Goal: Find specific page/section: Find specific page/section

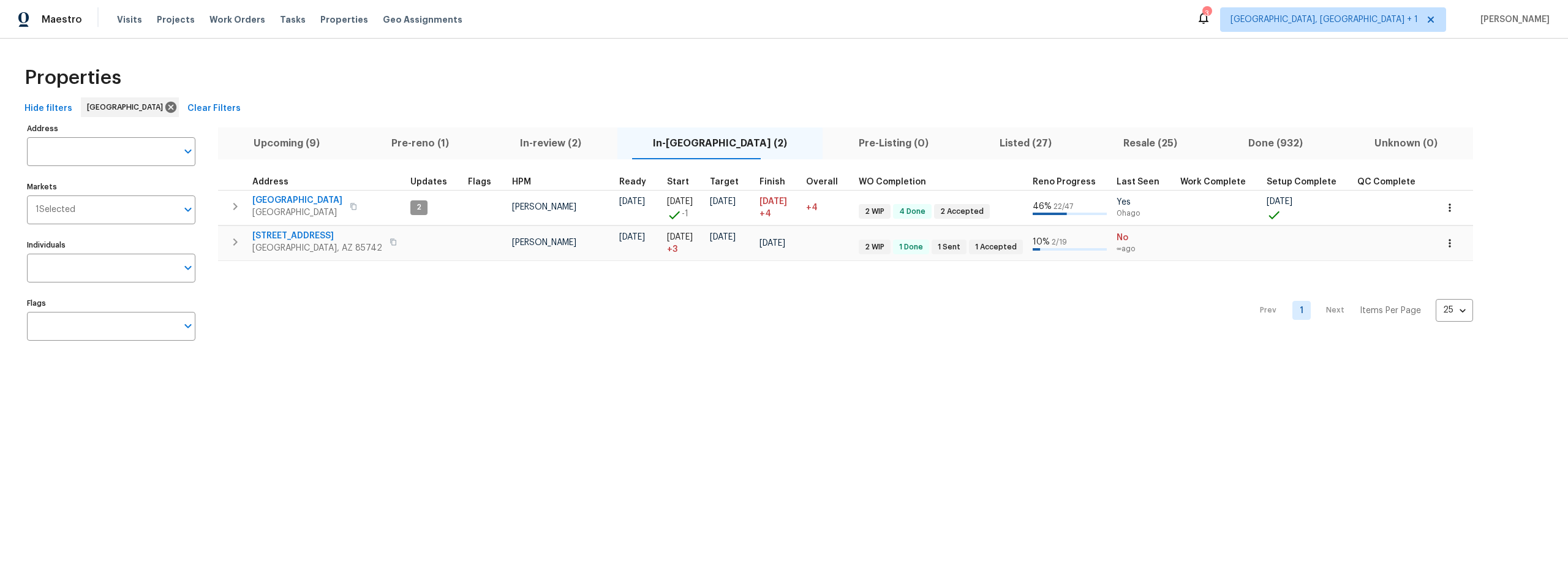
click at [971, 142] on span "Listed (27)" at bounding box center [1026, 143] width 109 height 18
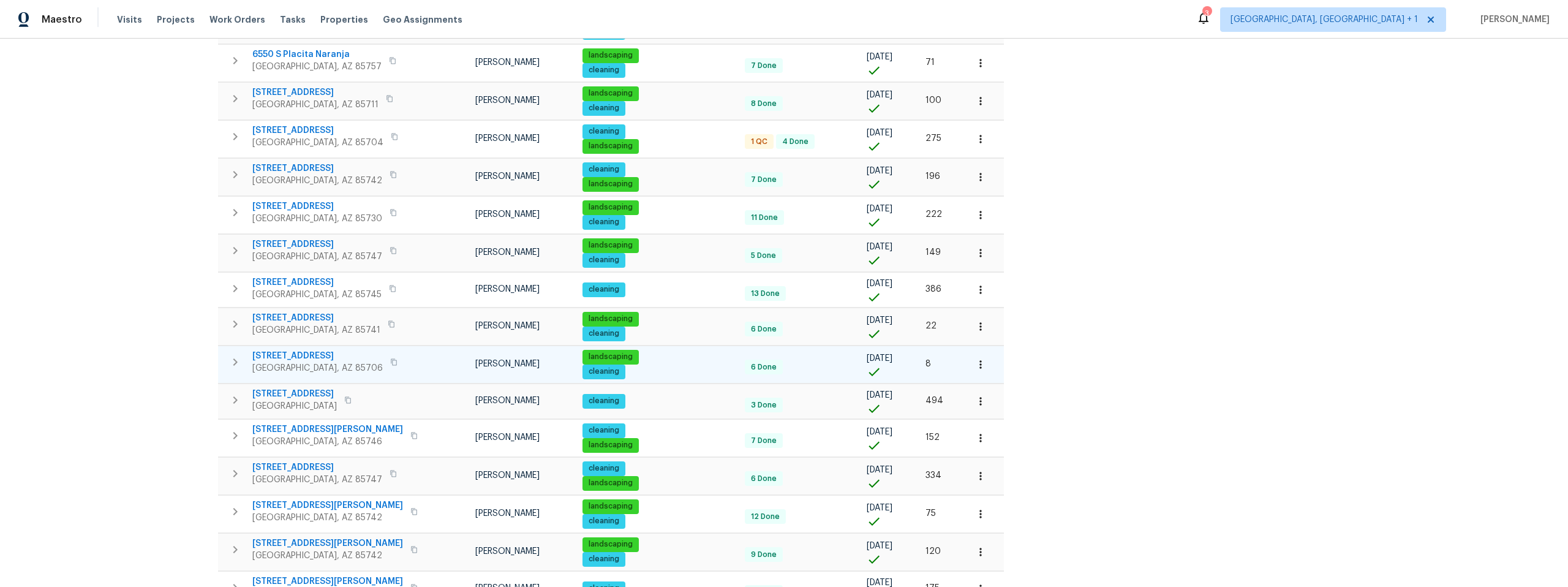
scroll to position [555, 0]
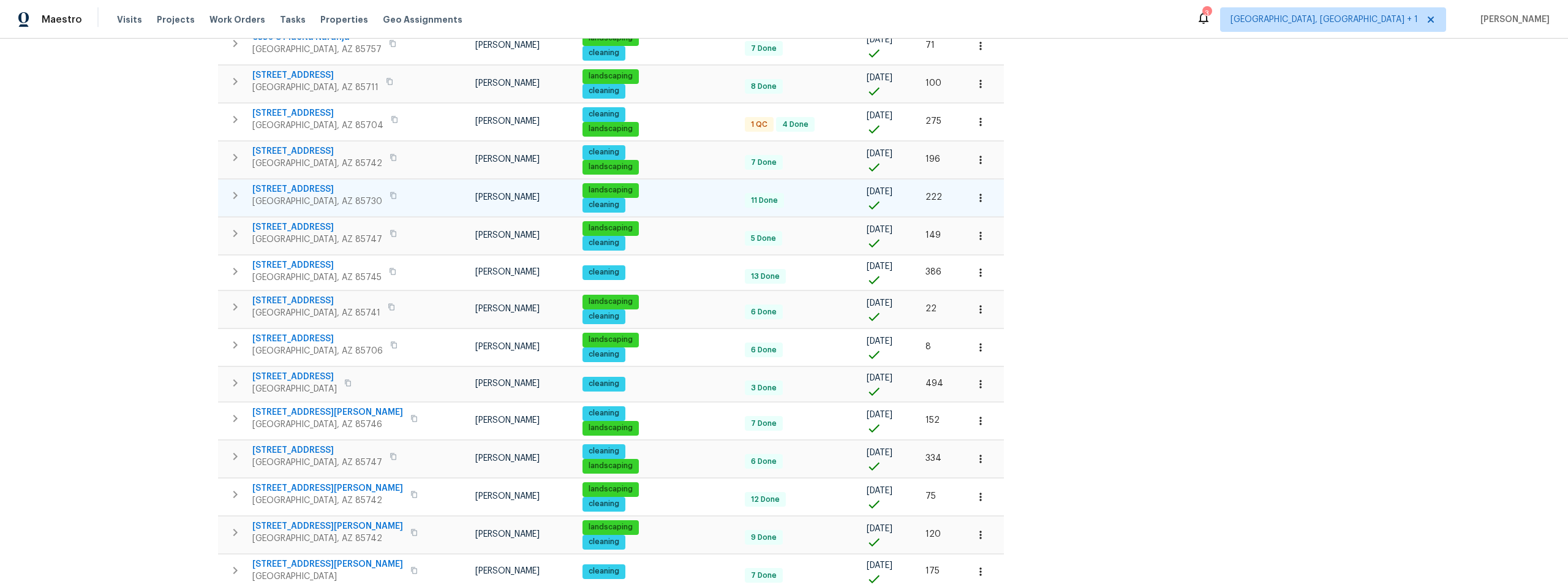
click at [310, 189] on span "9980 E Victoria Ln" at bounding box center [317, 189] width 130 height 13
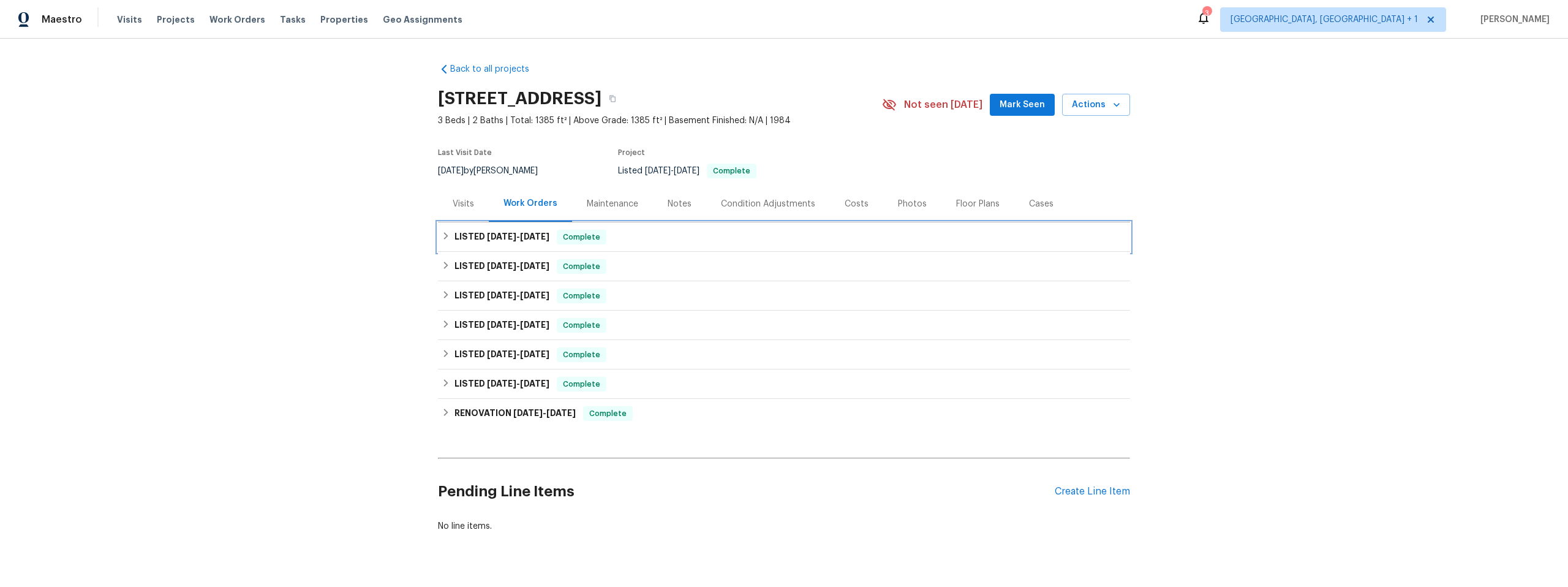
click at [445, 235] on icon at bounding box center [445, 236] width 8 height 8
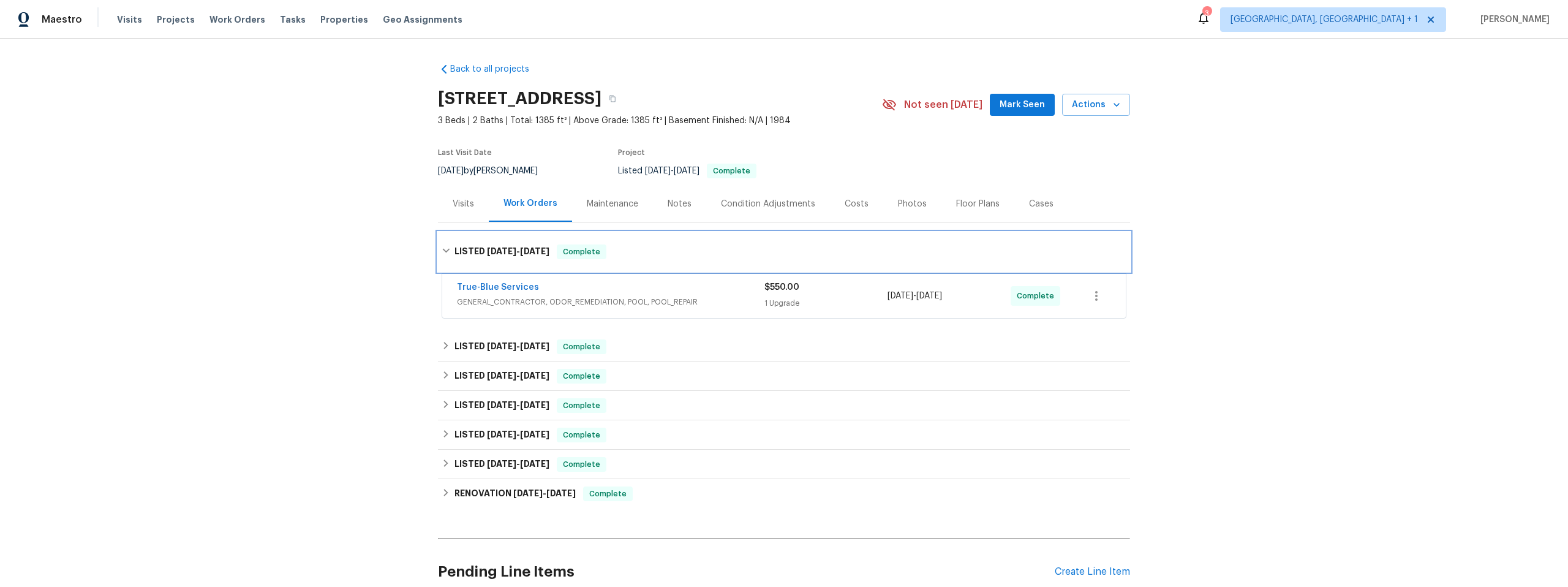
click at [443, 251] on icon at bounding box center [445, 250] width 8 height 4
